Goal: Task Accomplishment & Management: Use online tool/utility

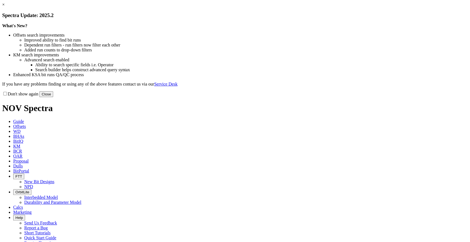
click at [5, 7] on link "×" at bounding box center [3, 4] width 2 height 5
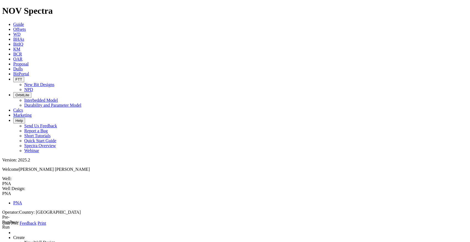
click at [2, 226] on span at bounding box center [2, 226] width 0 height 0
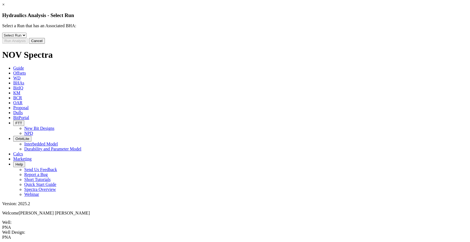
click at [26, 38] on select "Select Run 2" at bounding box center [14, 35] width 24 height 5
select select "object:321"
click at [26, 37] on select "Select Run 2" at bounding box center [14, 35] width 24 height 5
click at [5, 7] on link "×" at bounding box center [3, 4] width 2 height 5
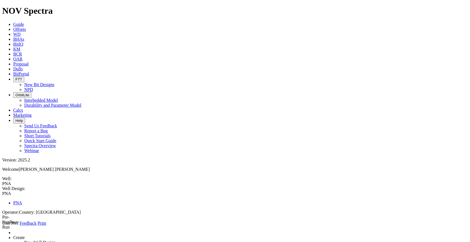
click at [2, 226] on icon at bounding box center [2, 226] width 0 height 0
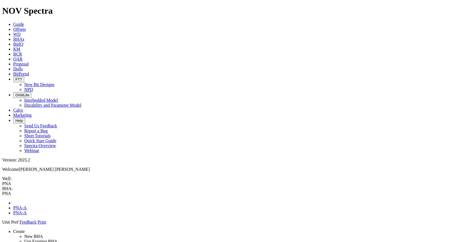
click at [2, 225] on link at bounding box center [2, 225] width 0 height 0
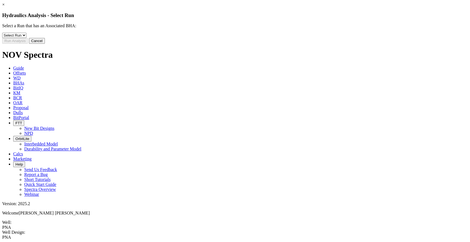
click at [5, 7] on link "×" at bounding box center [3, 4] width 2 height 5
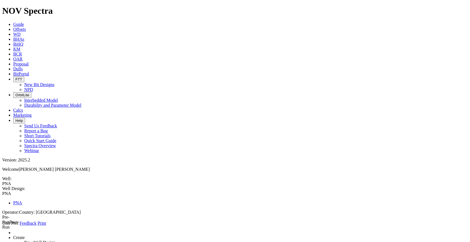
type input "2"
type input "1900"
type input "3300"
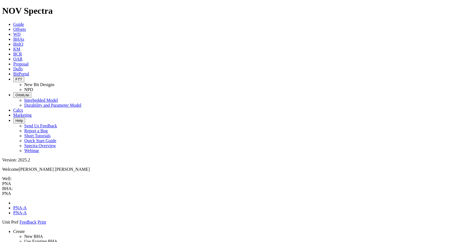
click at [48, 186] on span "BHA: PNA PNA-A PNA-A" at bounding box center [235, 200] width 466 height 29
click at [2, 196] on link at bounding box center [2, 196] width 0 height 0
click at [26, 211] on link "PNA-A" at bounding box center [19, 213] width 13 height 5
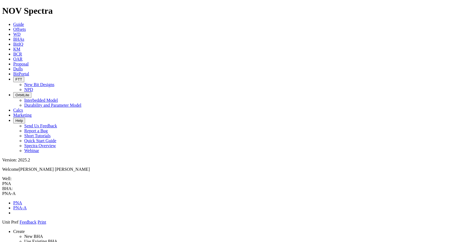
click at [2, 196] on link at bounding box center [2, 196] width 0 height 0
click at [22, 201] on link "PNA" at bounding box center [17, 203] width 9 height 5
click at [48, 186] on span "BHA: PNA PNA-A PNA-A" at bounding box center [235, 200] width 466 height 29
click at [49, 186] on span "BHA: PNA PNA-A PNA-A" at bounding box center [235, 200] width 466 height 29
click at [2, 196] on link at bounding box center [2, 196] width 0 height 0
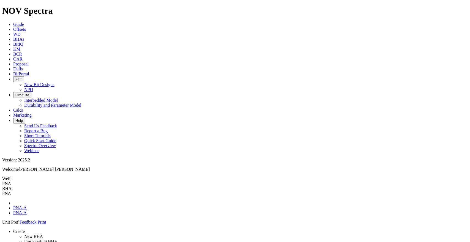
click at [27, 211] on link "PNA-A" at bounding box center [19, 213] width 13 height 5
click at [2, 225] on icon at bounding box center [2, 225] width 0 height 0
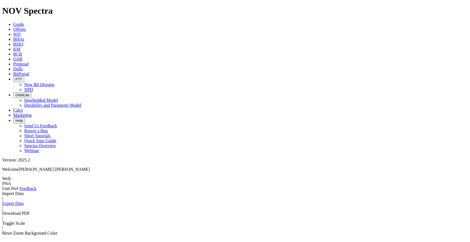
click at [2, 191] on icon at bounding box center [2, 191] width 0 height 0
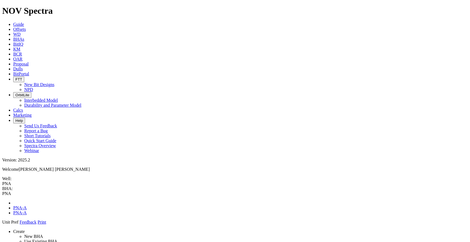
click at [2, 225] on icon at bounding box center [2, 225] width 0 height 0
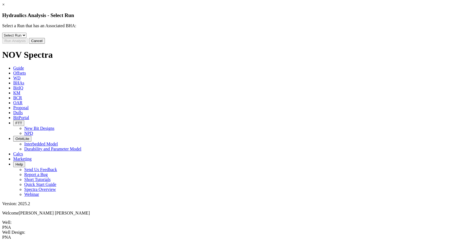
click at [5, 7] on link "×" at bounding box center [3, 4] width 2 height 5
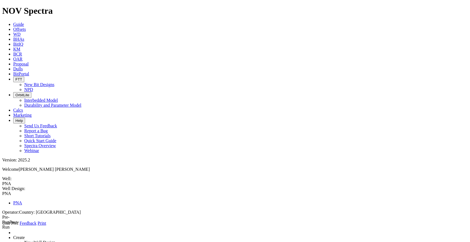
click at [2, 226] on icon at bounding box center [2, 226] width 0 height 0
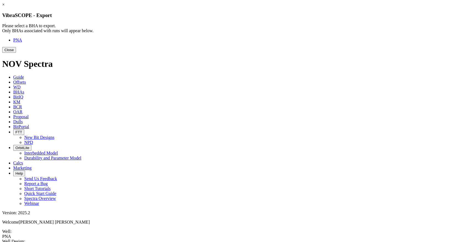
click at [16, 53] on button "Close" at bounding box center [9, 50] width 14 height 6
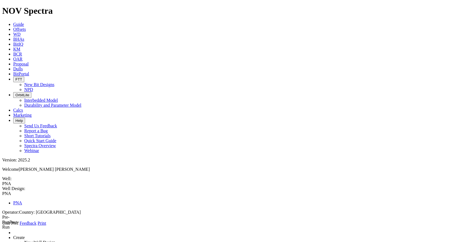
type input "PNA"
click at [83, 191] on div "PNA PNA" at bounding box center [235, 194] width 466 height 6
click at [51, 191] on input "PNA" at bounding box center [26, 194] width 49 height 6
click at [132, 186] on span "Well Design: PNA PNA PNA Operator: Country: [GEOGRAPHIC_DATA] Pre-Run Post-Run" at bounding box center [235, 203] width 466 height 35
click at [2, 196] on span at bounding box center [2, 196] width 0 height 0
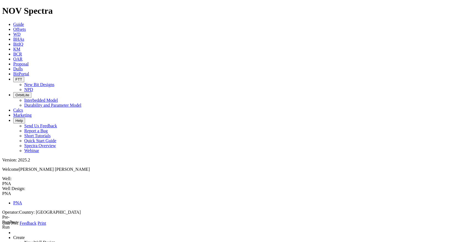
click at [63, 186] on span "Well Design: PNA PNA PNA" at bounding box center [235, 195] width 466 height 19
click at [70, 186] on span "Well Design: PNA PNA PNA" at bounding box center [235, 195] width 466 height 19
click at [71, 186] on span "Well Design: PNA PNA PNA" at bounding box center [235, 195] width 466 height 19
click at [40, 181] on div "PNA" at bounding box center [235, 183] width 466 height 5
click at [45, 181] on div "PNA" at bounding box center [235, 183] width 466 height 5
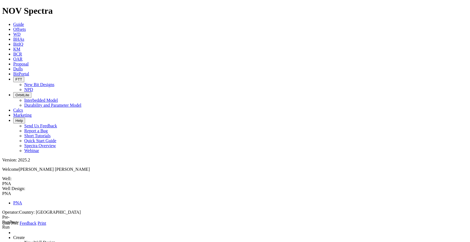
click at [2, 226] on icon at bounding box center [2, 226] width 0 height 0
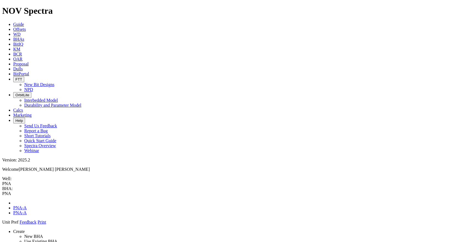
click at [2, 196] on span at bounding box center [2, 196] width 0 height 0
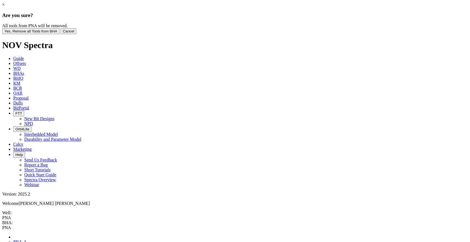
click at [59, 34] on button "Yes, Remove all Tools from BHA" at bounding box center [30, 31] width 57 height 6
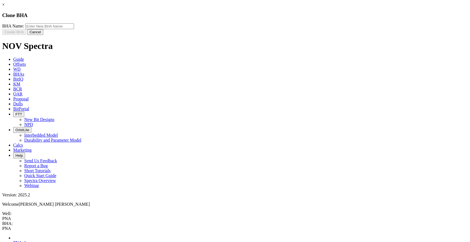
click at [74, 29] on input "text" at bounding box center [49, 26] width 49 height 6
click at [5, 7] on link "×" at bounding box center [3, 4] width 2 height 5
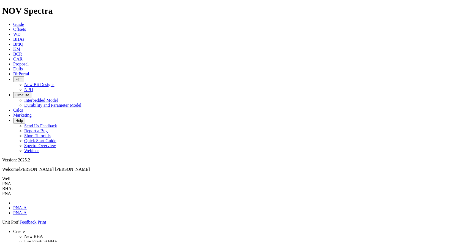
drag, startPoint x: 95, startPoint y: 32, endPoint x: 90, endPoint y: 34, distance: 5.3
click at [25, 229] on link "Create" at bounding box center [19, 231] width 12 height 5
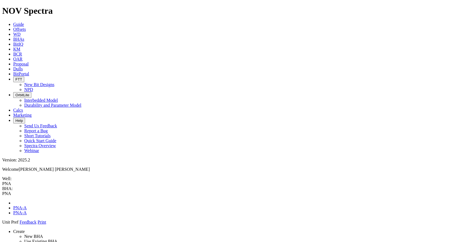
click at [42, 239] on link "Use Existing BHA" at bounding box center [40, 241] width 33 height 5
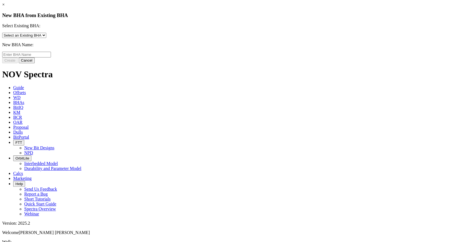
click at [46, 38] on select "Select an Existing BHA Example BHA PNA PNA-A PNA-A" at bounding box center [24, 35] width 44 height 5
select select "object:1479"
click at [46, 37] on select "Select an Existing BHA Example BHA PNA PNA-A PNA-A" at bounding box center [24, 35] width 44 height 5
click at [51, 58] on input "text" at bounding box center [26, 55] width 49 height 6
click at [35, 63] on button "Cancel" at bounding box center [27, 61] width 16 height 6
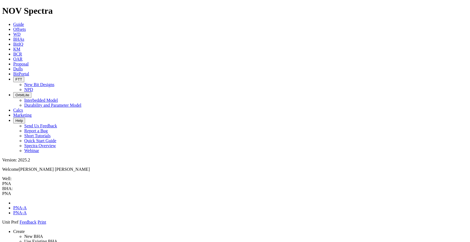
click at [25, 229] on link "Create" at bounding box center [19, 231] width 12 height 5
click at [37, 239] on link "Use Existing BHA" at bounding box center [40, 241] width 33 height 5
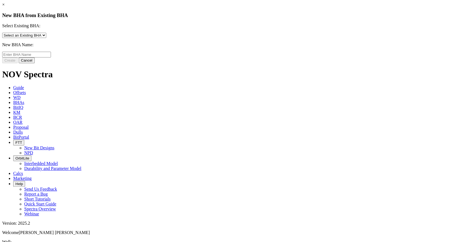
click at [46, 38] on select "Select an Existing BHA Example BHA PNA PNA-A PNA-A" at bounding box center [24, 35] width 44 height 5
select select "object:1486"
click at [46, 37] on select "Select an Existing BHA Example BHA PNA PNA-A PNA-A" at bounding box center [24, 35] width 44 height 5
click at [51, 58] on input "text" at bounding box center [26, 55] width 49 height 6
type input "My PNA"
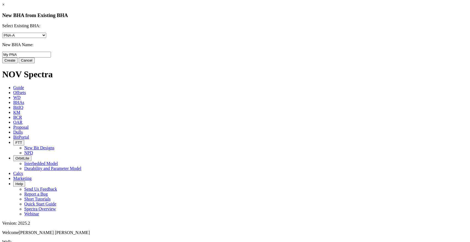
click at [272, 63] on div "Create Cancel" at bounding box center [235, 61] width 466 height 6
click at [18, 63] on button "Create" at bounding box center [9, 61] width 15 height 6
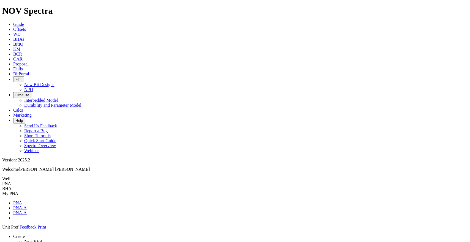
click at [2, 230] on link at bounding box center [2, 230] width 0 height 0
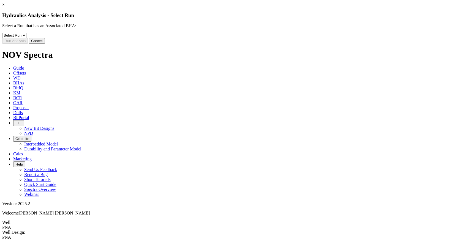
click at [26, 38] on select "Select Run 2" at bounding box center [14, 35] width 24 height 5
select select "object:1777"
click at [26, 37] on select "Select Run 2" at bounding box center [14, 35] width 24 height 5
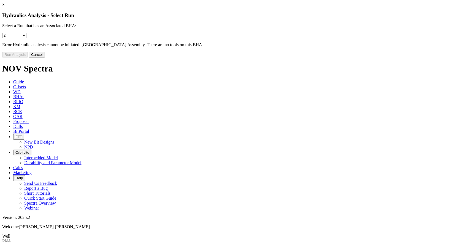
click at [5, 7] on link "×" at bounding box center [3, 4] width 2 height 5
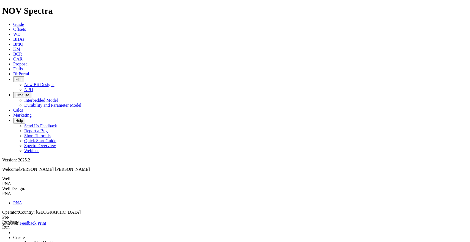
click at [2, 226] on span at bounding box center [2, 226] width 0 height 0
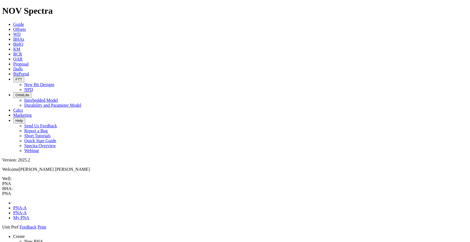
click at [25, 234] on link "Create" at bounding box center [19, 236] width 12 height 5
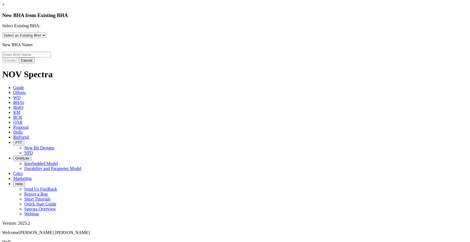
click at [46, 38] on select "Select an Existing BHA Example BHA My PNA PNA PNA-A PNA-A" at bounding box center [24, 35] width 44 height 5
click at [46, 37] on select "Select an Existing BHA Example BHA My PNA PNA PNA-A PNA-A" at bounding box center [24, 35] width 44 height 5
click at [46, 38] on select "Select an Existing BHA Example BHA My PNA PNA PNA-A PNA-A" at bounding box center [24, 35] width 44 height 5
select select "object:1843"
click at [46, 37] on select "Select an Existing BHA Example BHA My PNA PNA PNA-A PNA-A" at bounding box center [24, 35] width 44 height 5
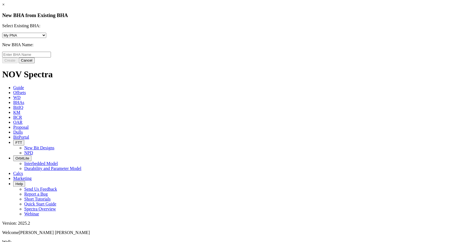
click at [51, 58] on input "text" at bounding box center [26, 55] width 49 height 6
type input "PNA A 8.5"
click at [18, 63] on button "Create" at bounding box center [9, 61] width 15 height 6
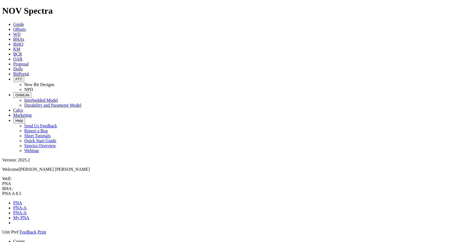
drag, startPoint x: 216, startPoint y: 150, endPoint x: 165, endPoint y: 139, distance: 52.4
click at [25, 239] on link "Create" at bounding box center [19, 241] width 12 height 5
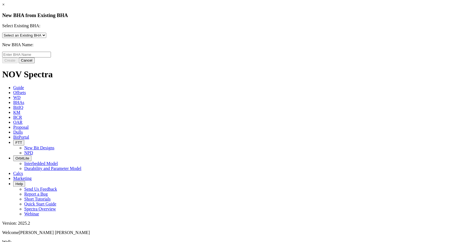
click at [51, 58] on input "text" at bounding box center [26, 55] width 49 height 6
type input "8.5 PNA BHA"
click at [35, 63] on button "Cancel" at bounding box center [27, 61] width 16 height 6
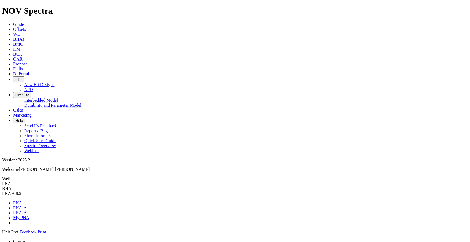
click at [2, 235] on icon at bounding box center [2, 235] width 0 height 0
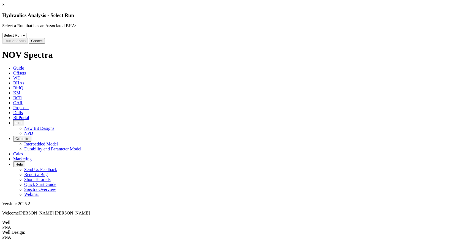
click at [26, 38] on select "Select Run 2" at bounding box center [14, 35] width 24 height 5
select select "object:2146"
click at [26, 37] on select "Select Run 2" at bounding box center [14, 35] width 24 height 5
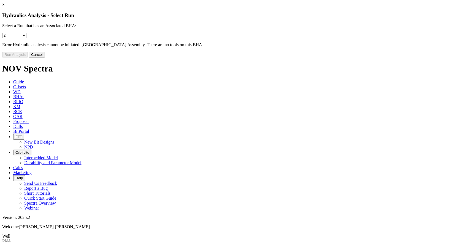
click at [5, 7] on link "×" at bounding box center [3, 4] width 2 height 5
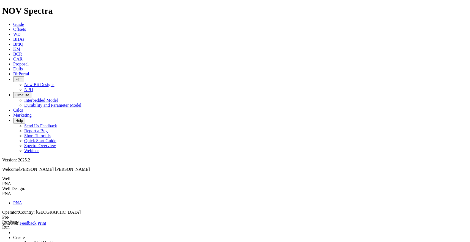
type input "2"
type input "1900"
type input "3300"
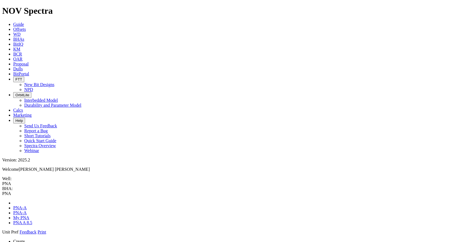
click at [25, 239] on link "Create" at bounding box center [19, 241] width 12 height 5
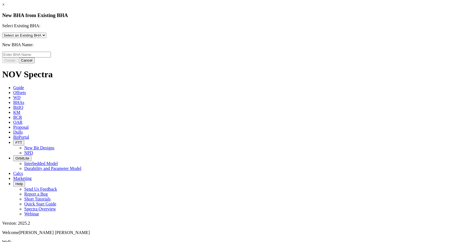
click at [51, 58] on input "text" at bounding box center [26, 55] width 49 height 6
click at [46, 38] on select "Select an Existing BHA Example BHA My PNA PNA PNA A 8.5 PNA-A PNA-A" at bounding box center [24, 35] width 44 height 5
select select "object:2252"
click at [46, 37] on select "Select an Existing BHA Example BHA My PNA PNA PNA A 8.5 PNA-A PNA-A" at bounding box center [24, 35] width 44 height 5
click at [51, 58] on input "text" at bounding box center [26, 55] width 49 height 6
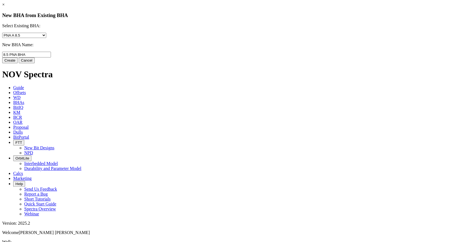
type input "8.5 PNA BHA"
click at [18, 63] on button "Create" at bounding box center [9, 61] width 15 height 6
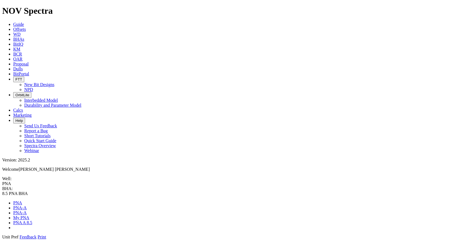
click at [2, 240] on link at bounding box center [2, 240] width 0 height 0
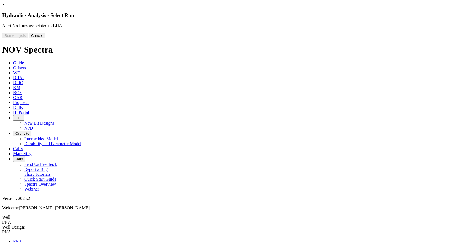
click at [5, 7] on link "×" at bounding box center [3, 4] width 2 height 5
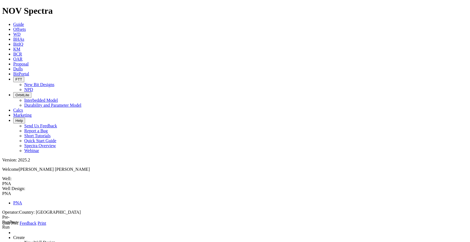
type input "2"
type input "1900"
type input "3300"
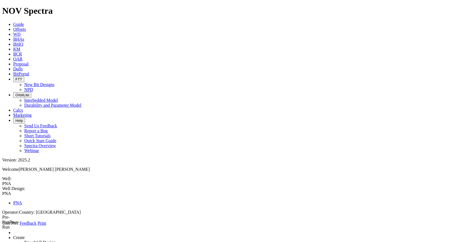
select select "object:2557"
type input "*"
type input "8.5 PNA-A BHA"
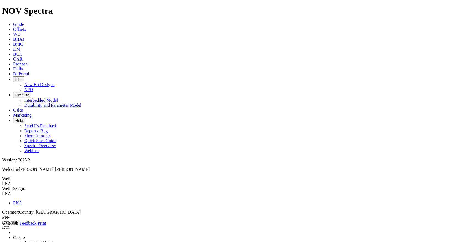
click at [2, 226] on icon at bounding box center [2, 226] width 0 height 0
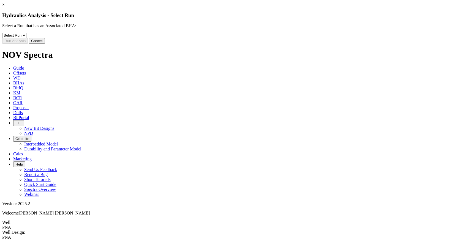
click at [26, 38] on select "Select Run 2" at bounding box center [14, 35] width 24 height 5
select select "object:2731"
click at [26, 37] on select "Select Run 2" at bounding box center [14, 35] width 24 height 5
click at [28, 44] on button "Run Analysis" at bounding box center [15, 41] width 26 height 6
